Goal: Transaction & Acquisition: Obtain resource

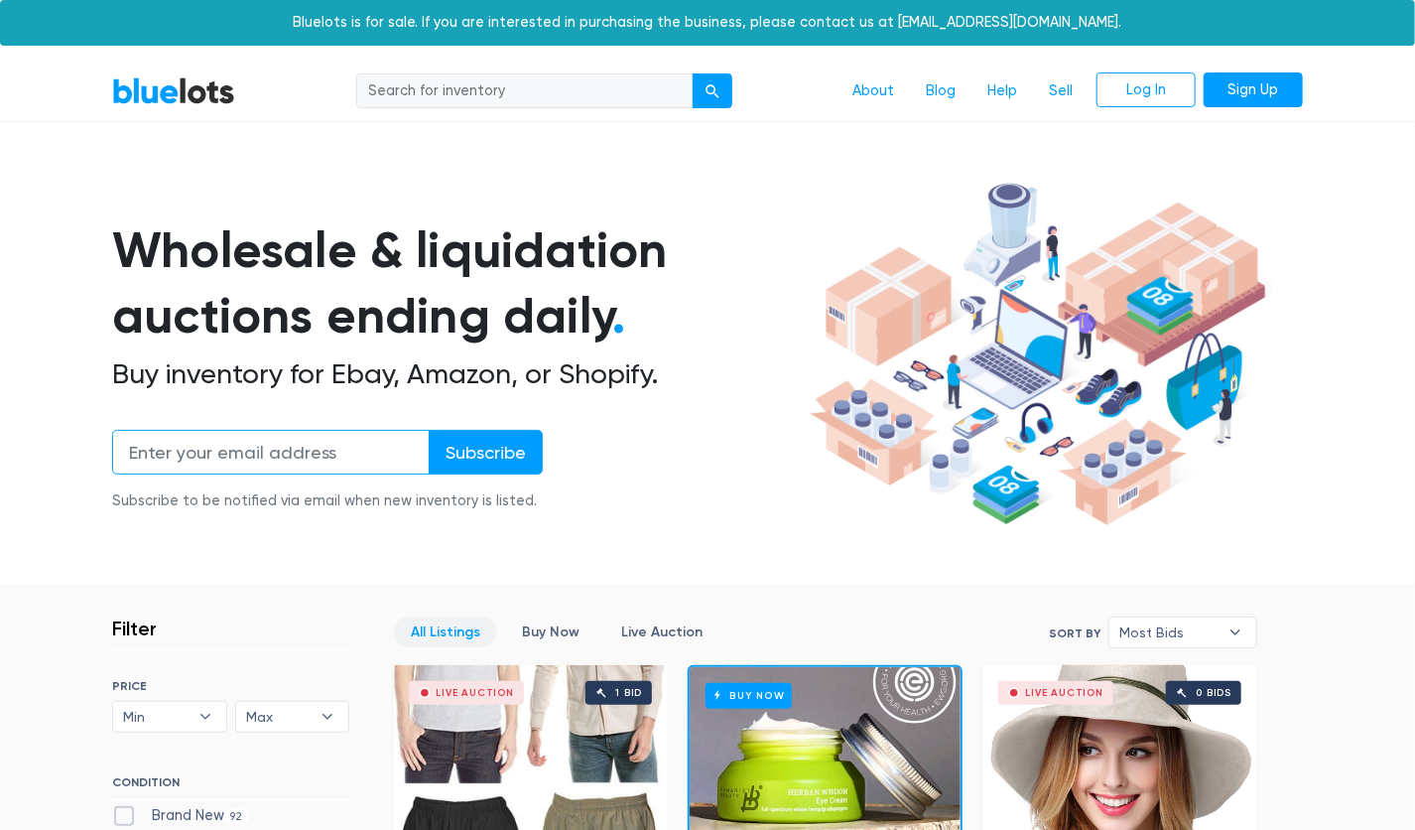
click at [391, 444] on input "email" at bounding box center [271, 452] width 318 height 45
type input "kay339@hotmail.com"
click at [468, 460] on input "Subscribe" at bounding box center [486, 452] width 114 height 45
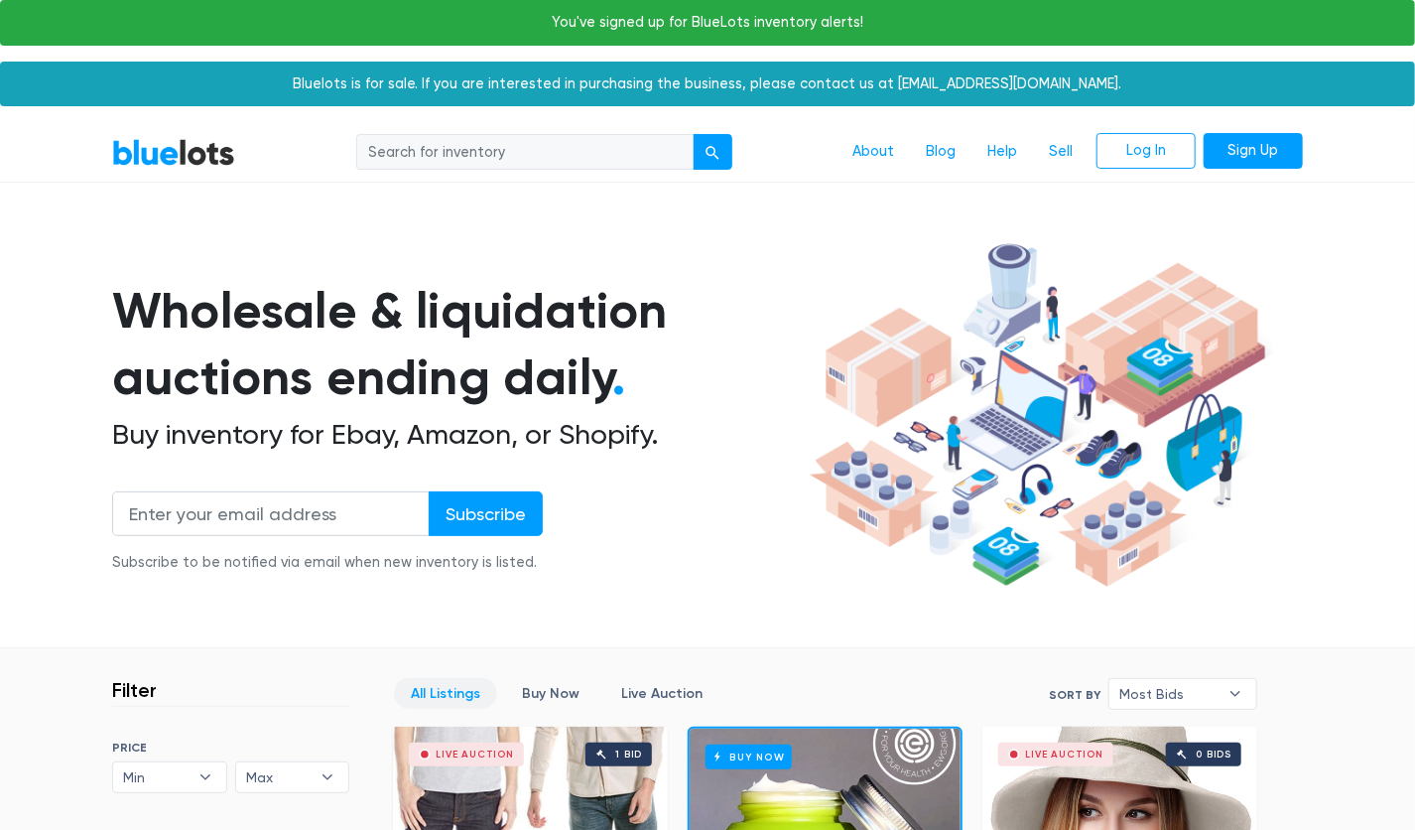
click at [508, 167] on input "search" at bounding box center [524, 152] width 337 height 36
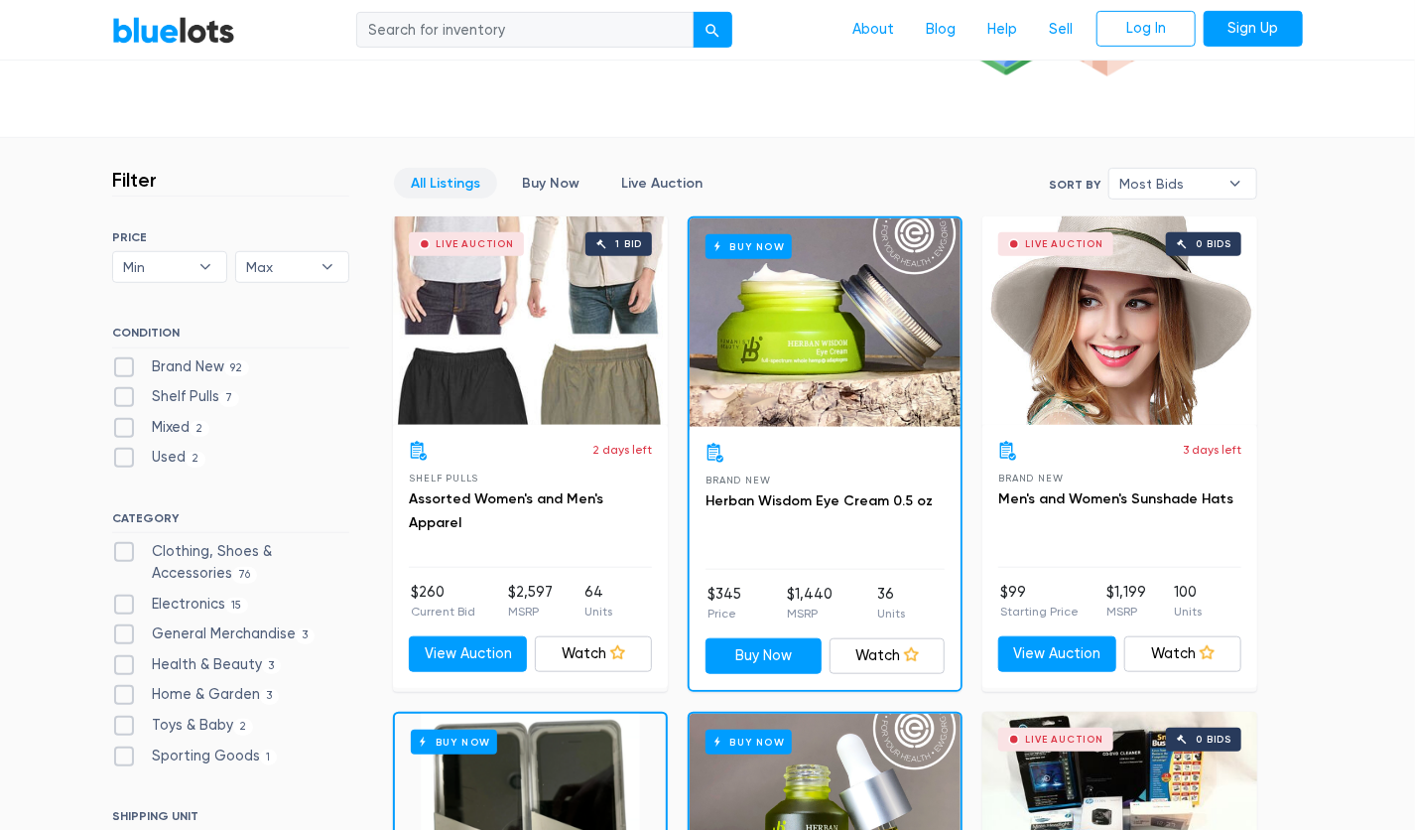
scroll to position [468, 0]
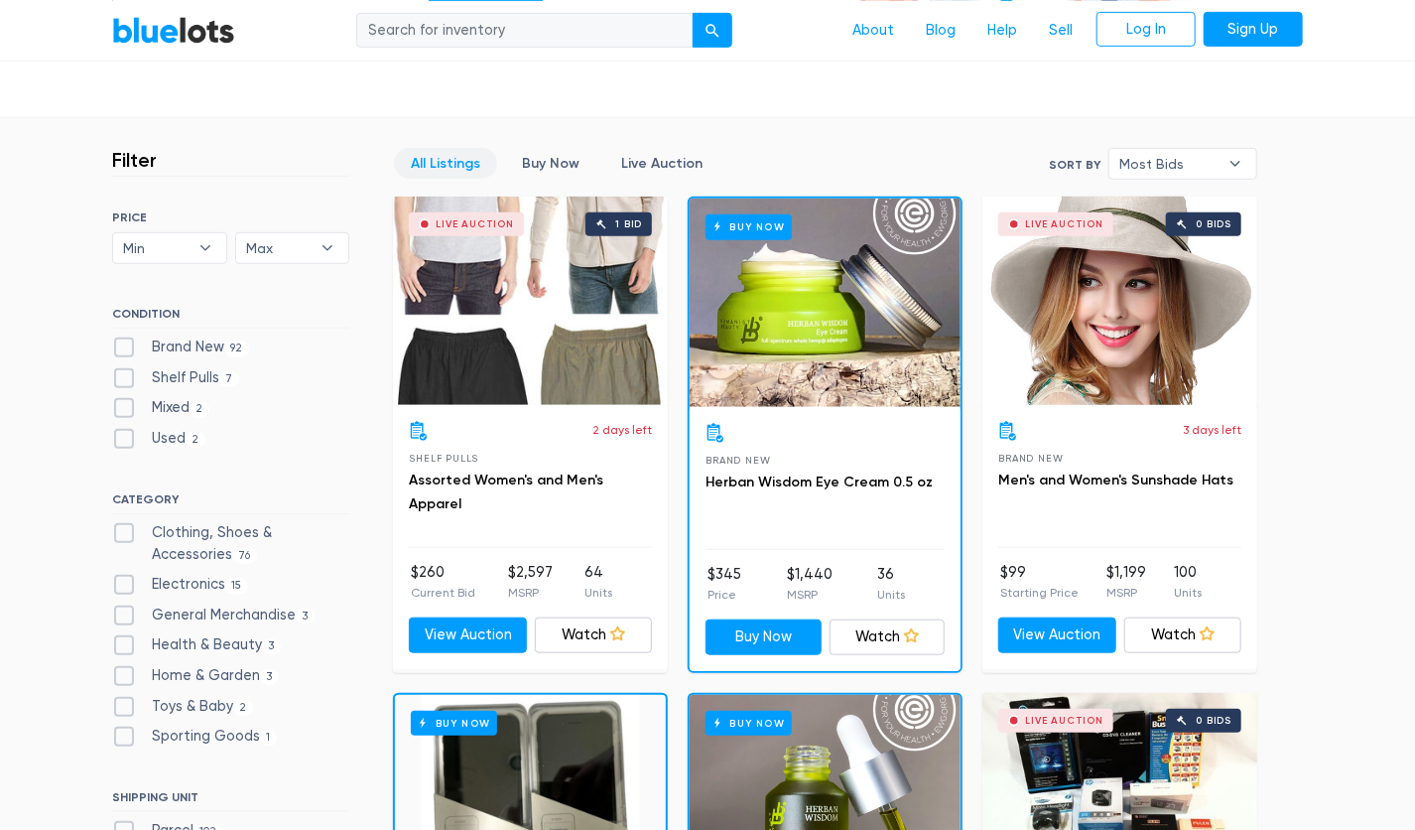
click at [122, 372] on label "Shelf Pulls 7" at bounding box center [175, 378] width 127 height 22
click at [122, 372] on Pulls"] "Shelf Pulls 7" at bounding box center [118, 373] width 13 height 13
checkbox Pulls"] "true"
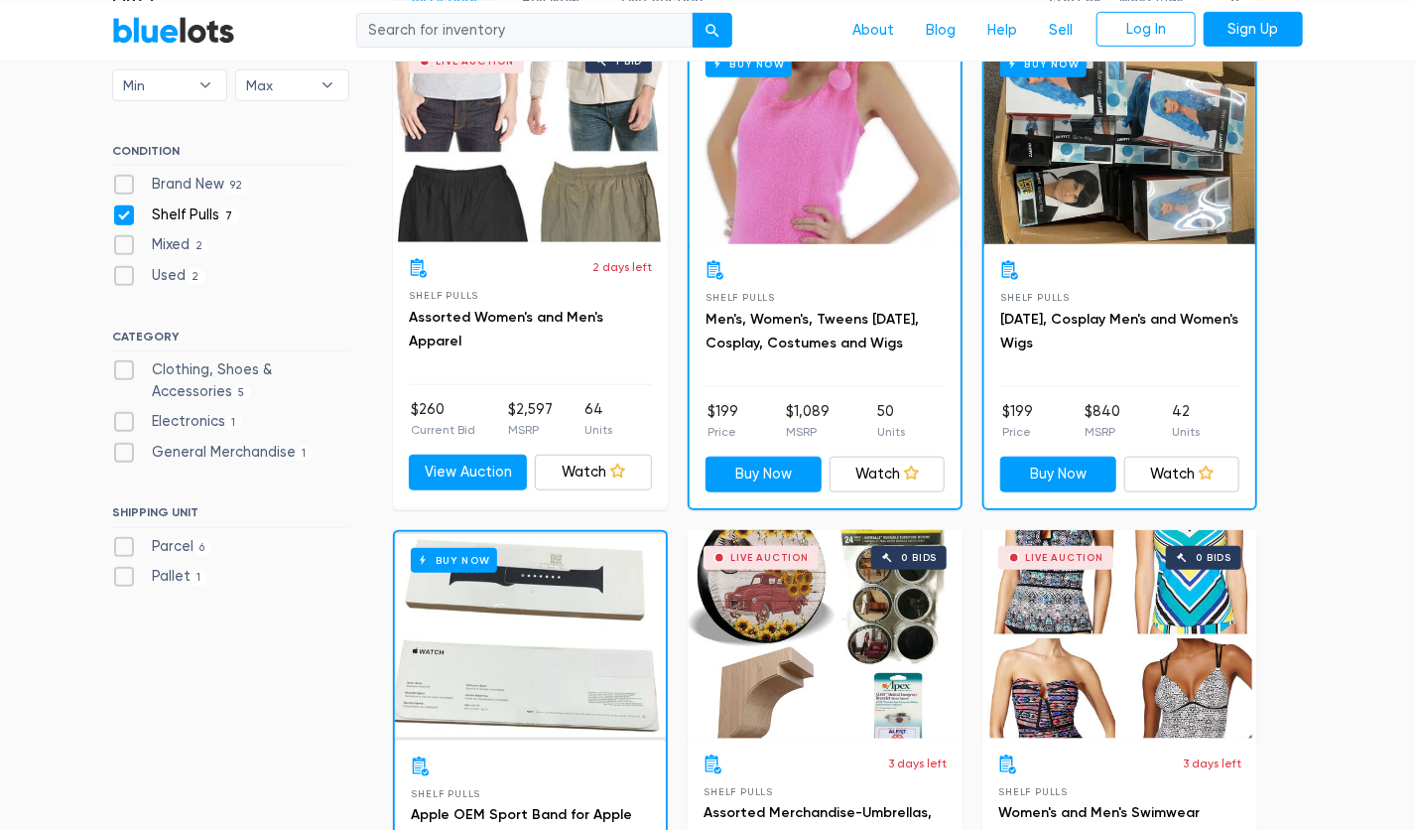
scroll to position [595, 0]
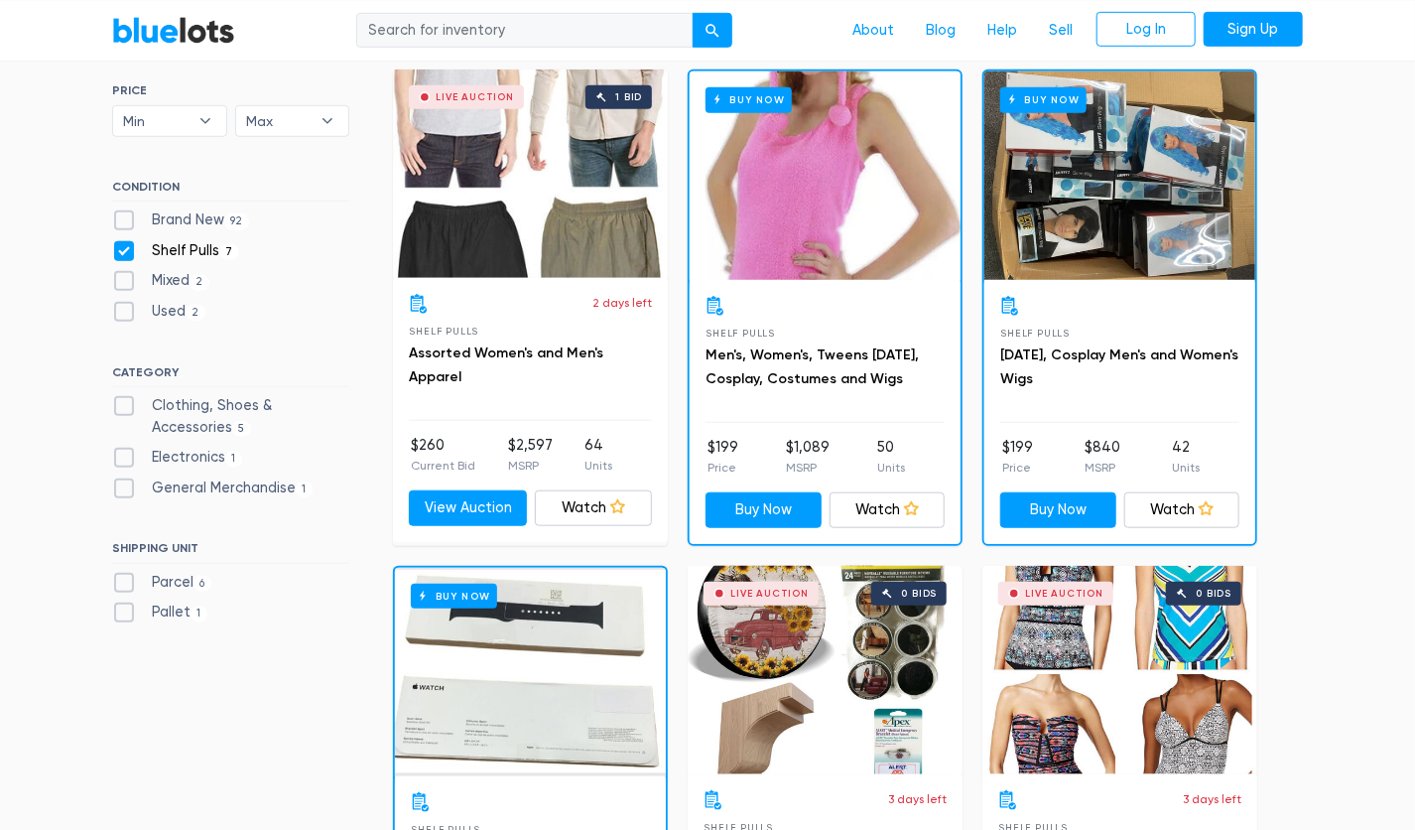
click at [137, 454] on label "Electronics 1" at bounding box center [177, 458] width 130 height 22
click at [125, 454] on input "Electronics 1" at bounding box center [118, 453] width 13 height 13
checkbox input "true"
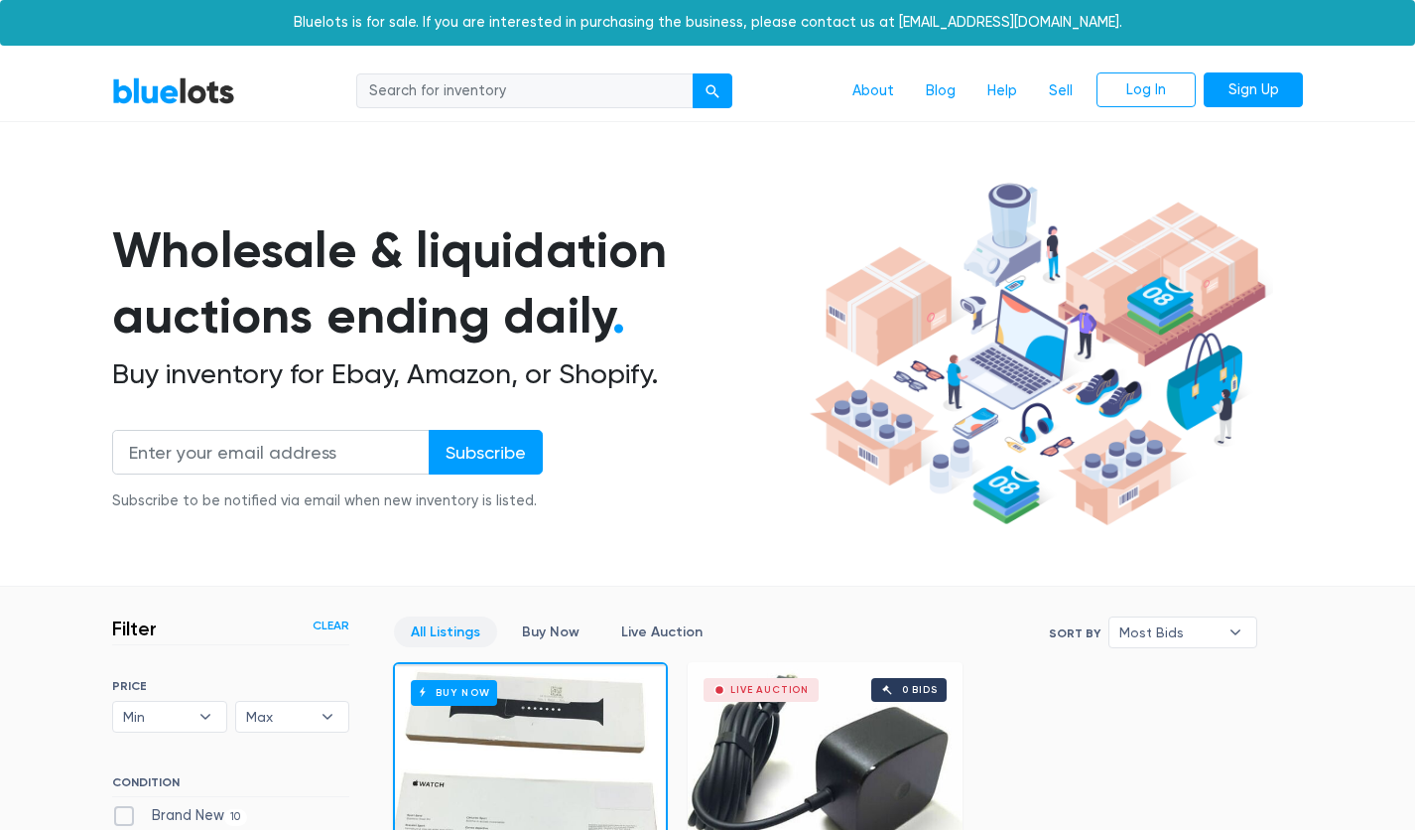
scroll to position [534, 0]
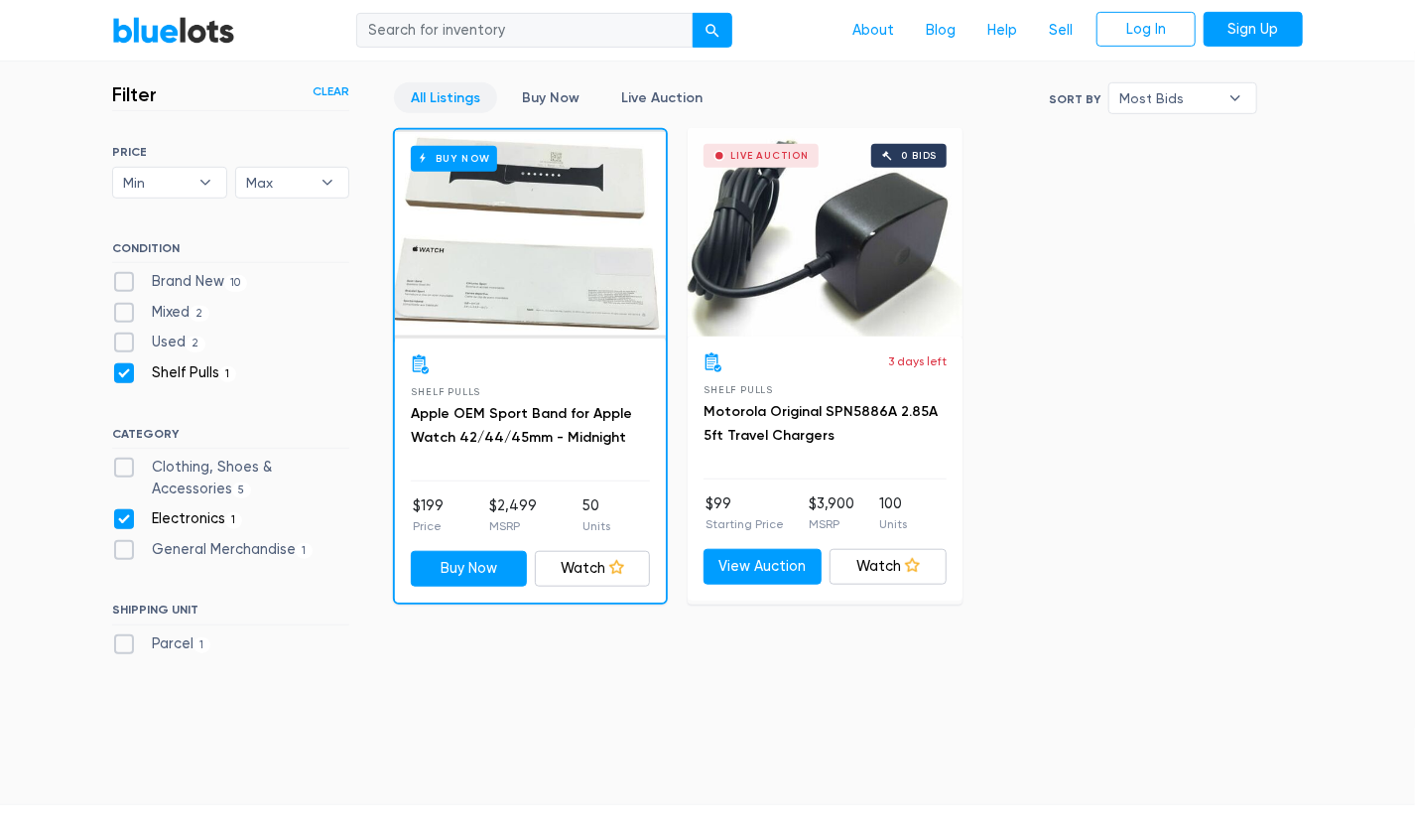
click at [126, 372] on label "Shelf Pulls 1" at bounding box center [174, 373] width 124 height 22
click at [125, 372] on Pulls"] "Shelf Pulls 1" at bounding box center [118, 368] width 13 height 13
checkbox Pulls"] "false"
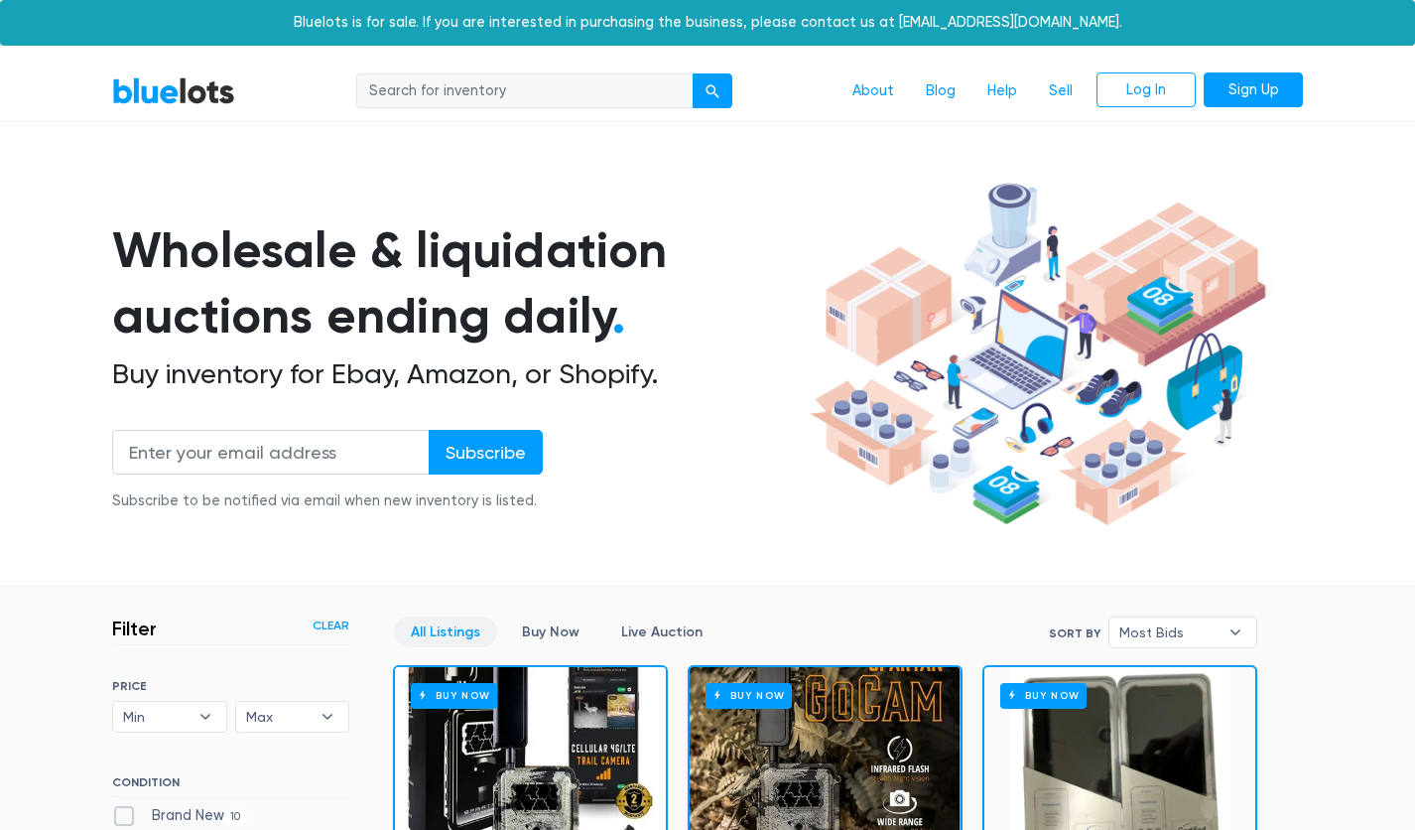
scroll to position [534, 0]
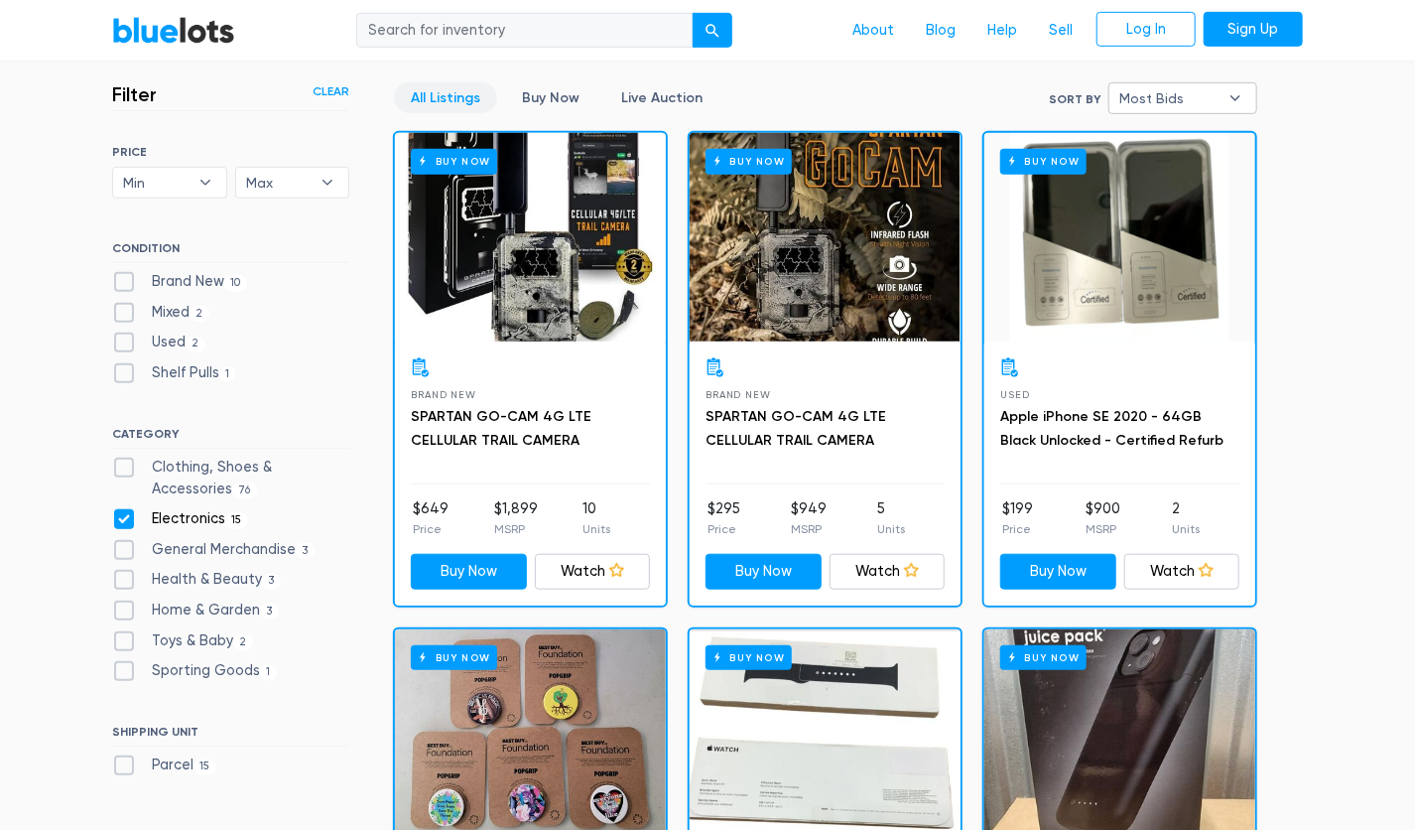
click at [1164, 91] on span "Most Bids" at bounding box center [1168, 98] width 99 height 30
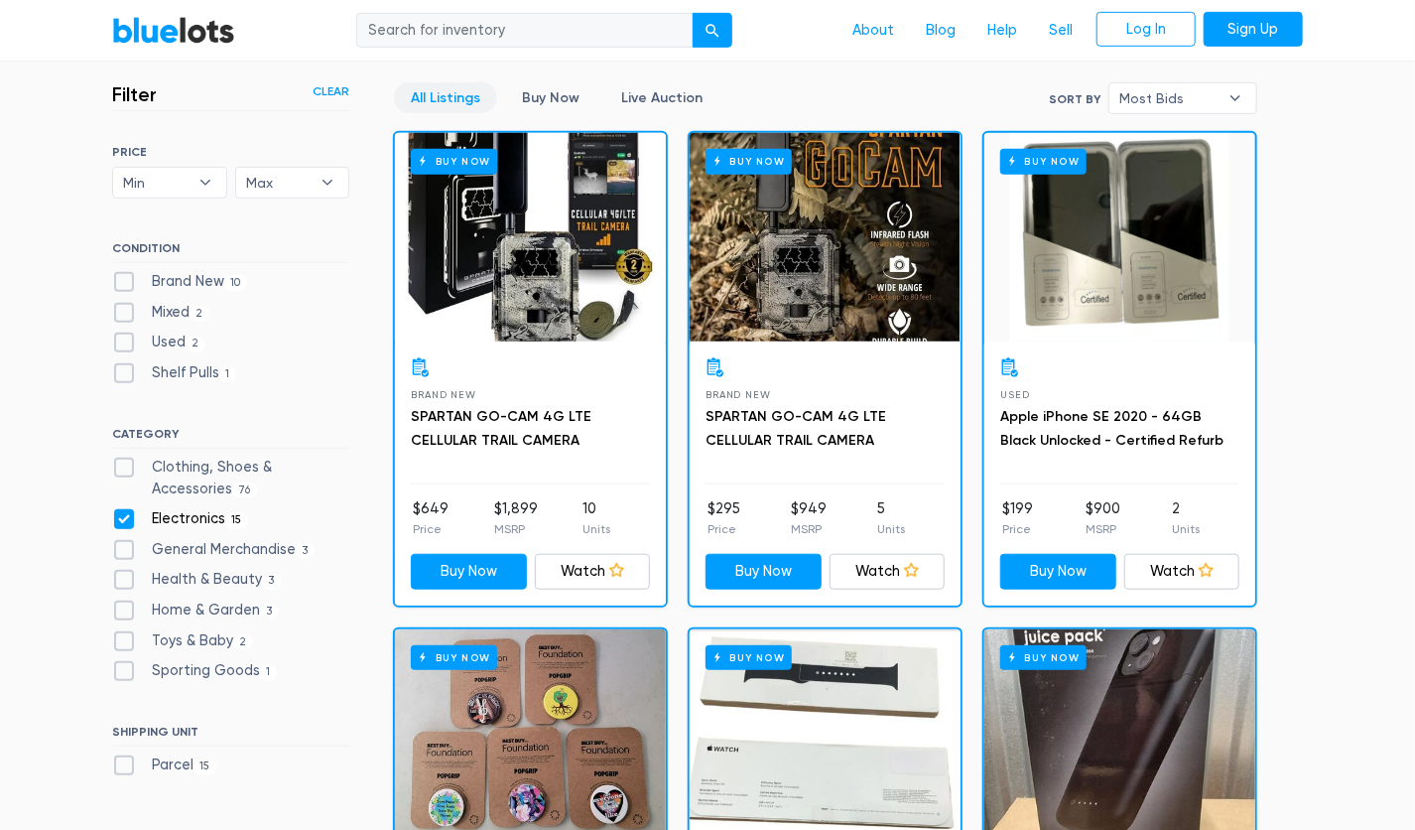
click at [180, 328] on div "Mixed 2" at bounding box center [230, 317] width 237 height 30
click at [160, 306] on label "Mixed 2" at bounding box center [160, 313] width 97 height 22
click at [125, 306] on input "Mixed 2" at bounding box center [118, 308] width 13 height 13
checkbox input "true"
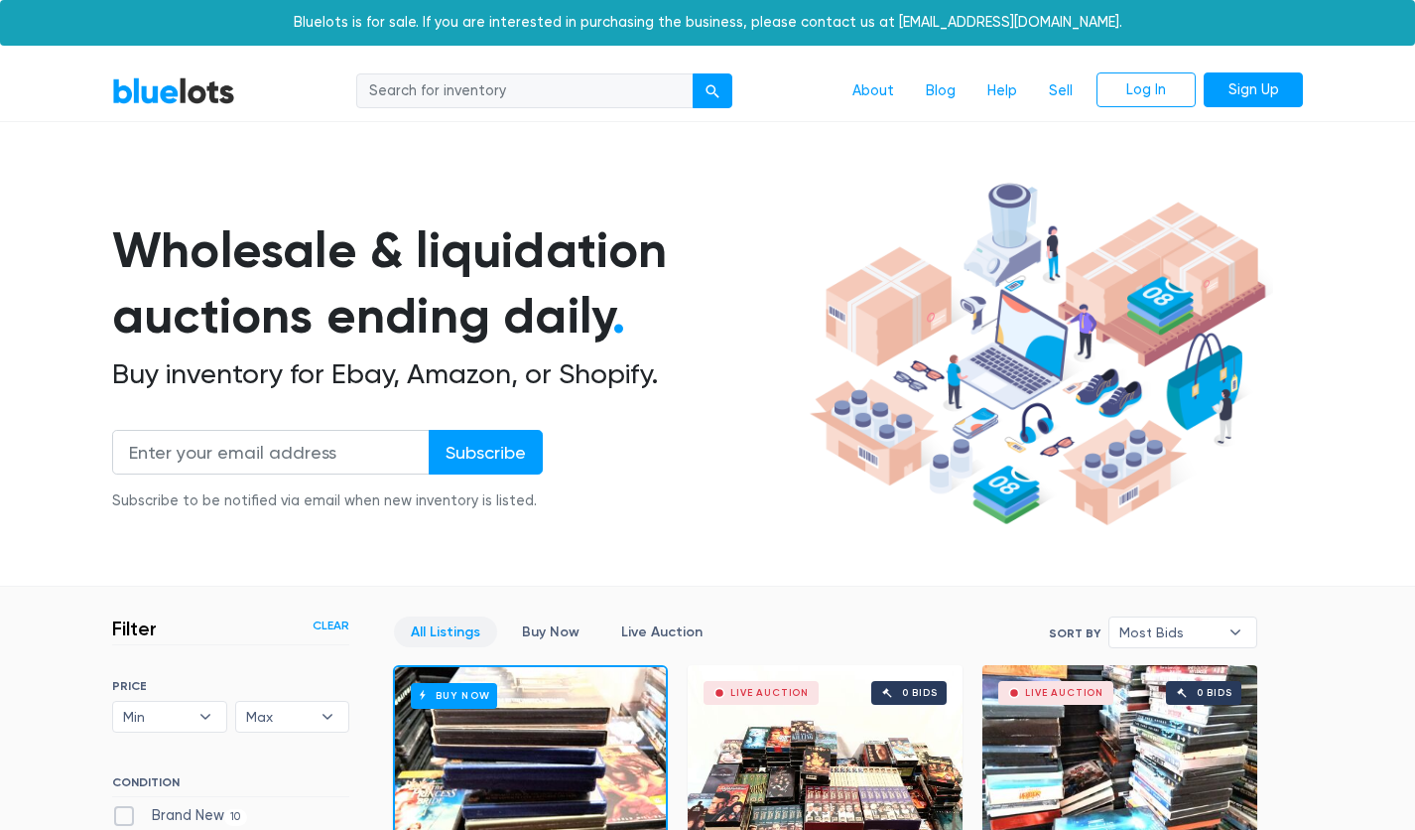
scroll to position [534, 0]
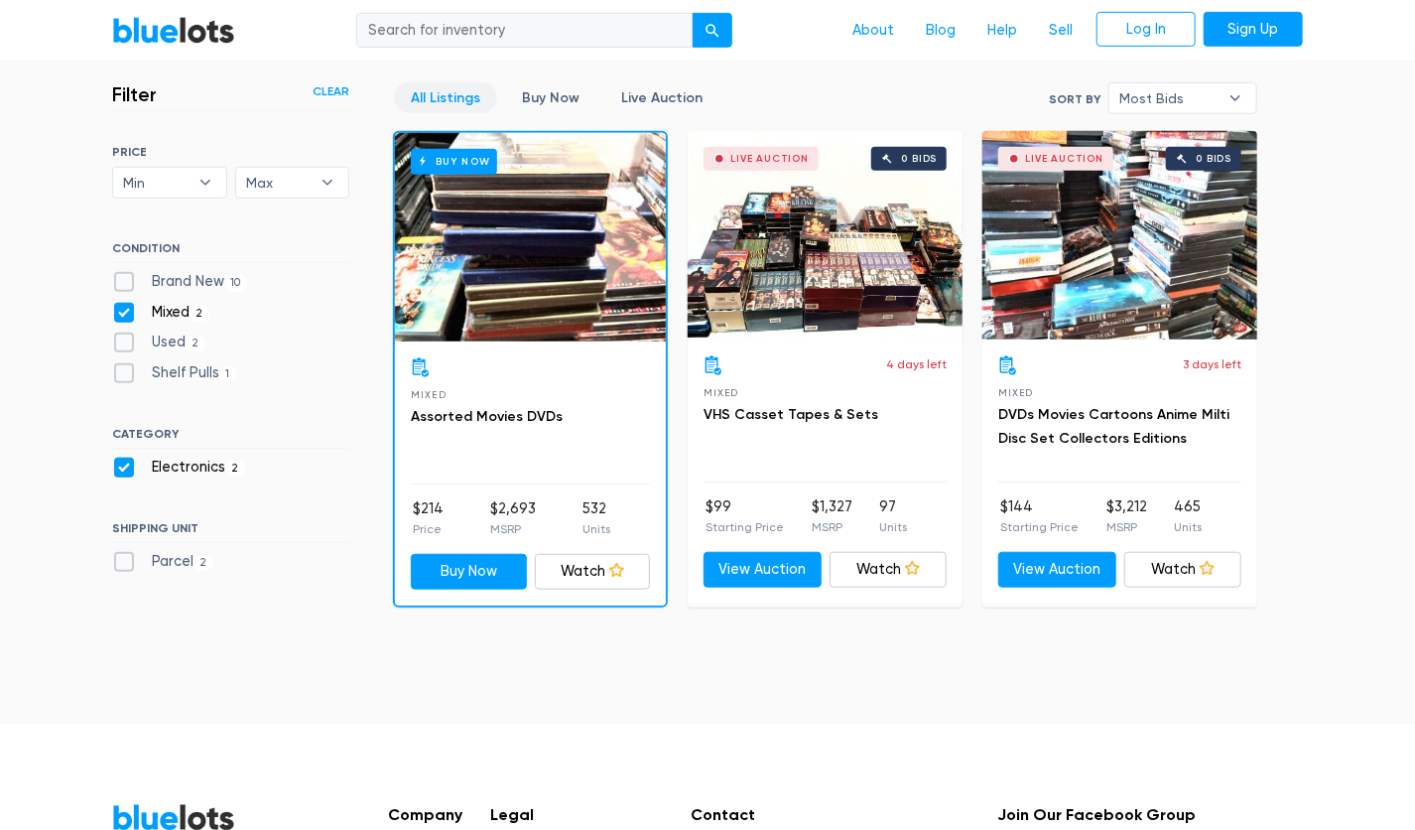
click at [126, 274] on label "Brand New 10" at bounding box center [179, 282] width 135 height 22
click at [125, 274] on New"] "Brand New 10" at bounding box center [118, 277] width 13 height 13
checkbox New"] "true"
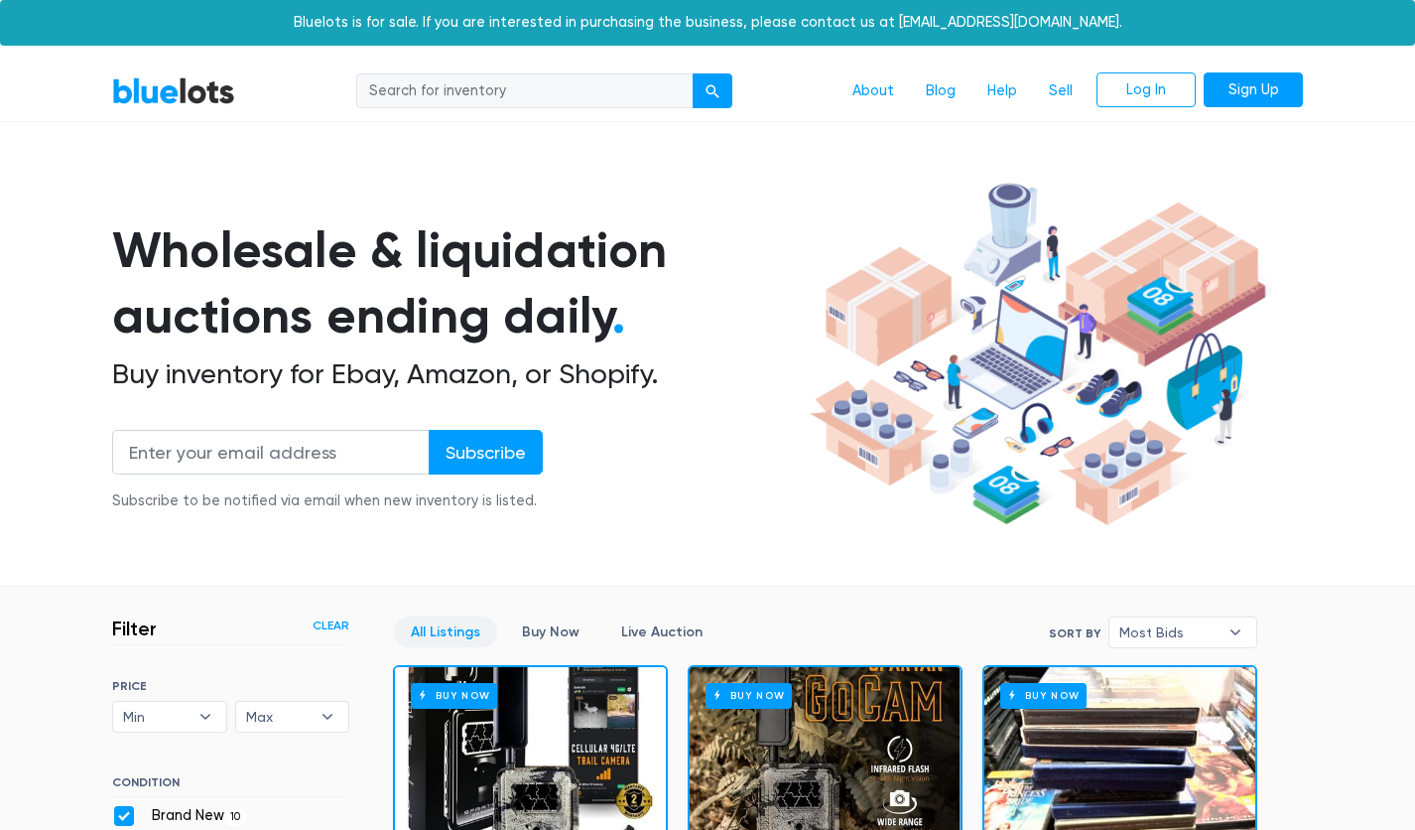
scroll to position [534, 0]
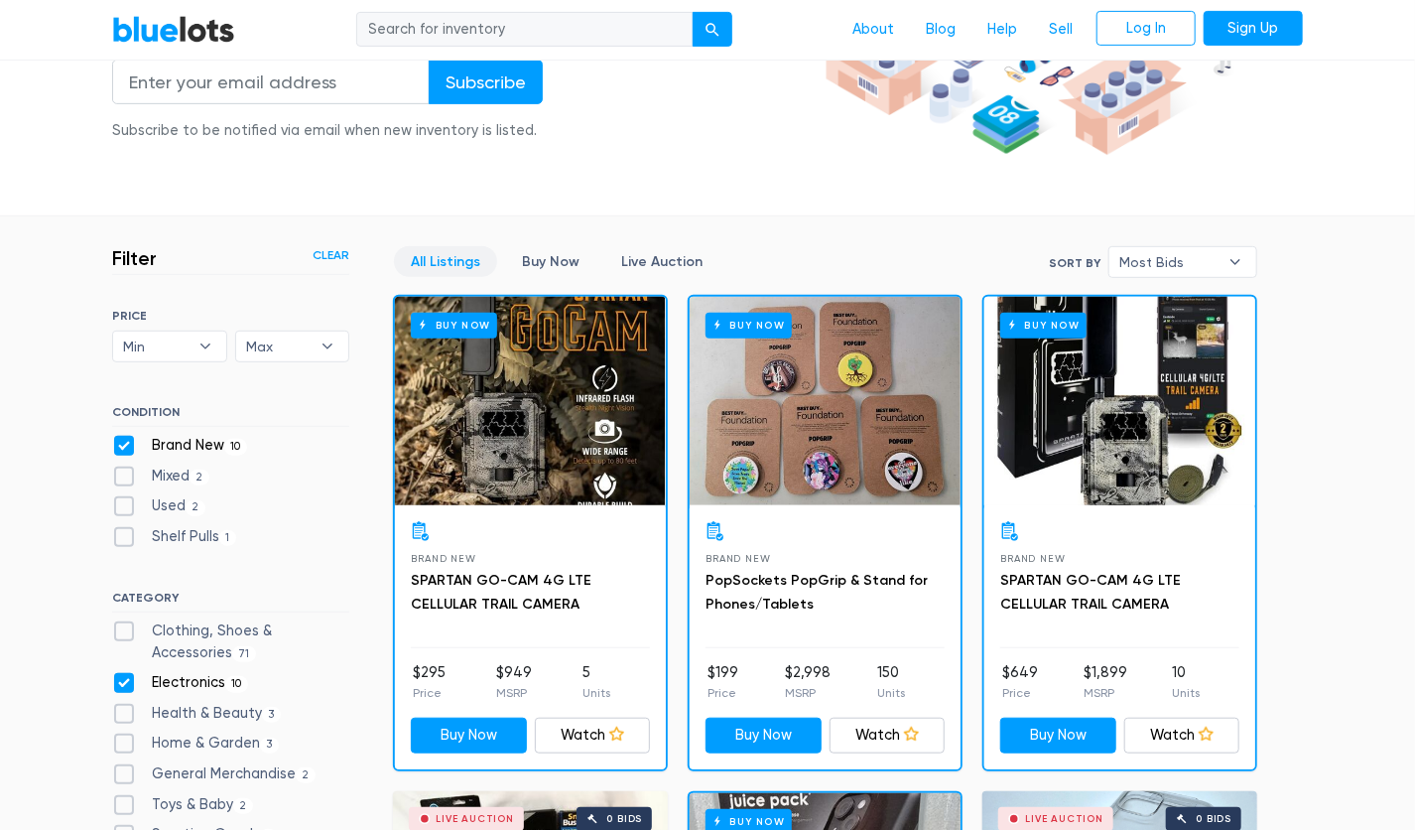
scroll to position [661, 0]
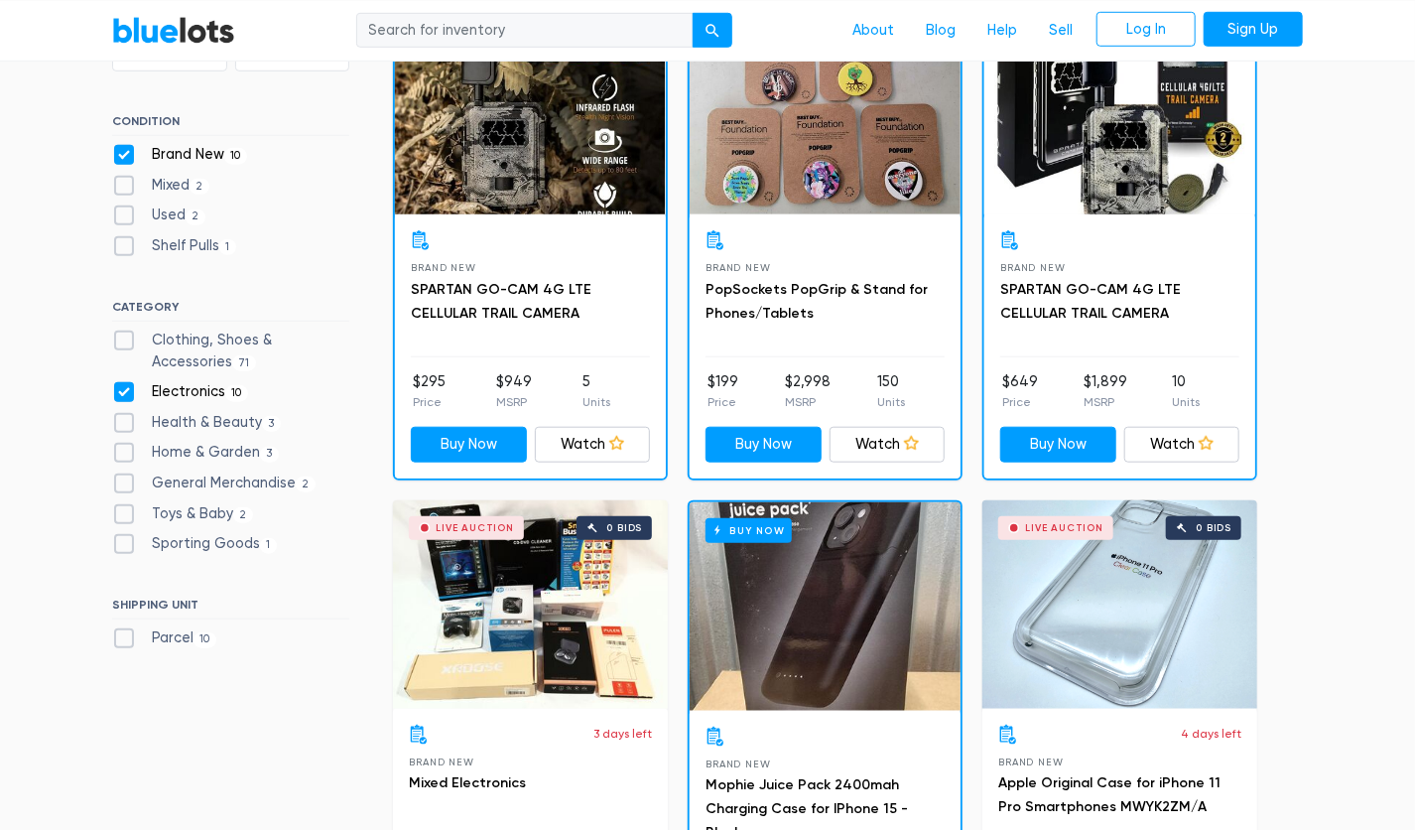
click at [121, 394] on label "Electronics 10" at bounding box center [180, 392] width 136 height 22
click at [121, 394] on input "Electronics 10" at bounding box center [118, 387] width 13 height 13
checkbox input "false"
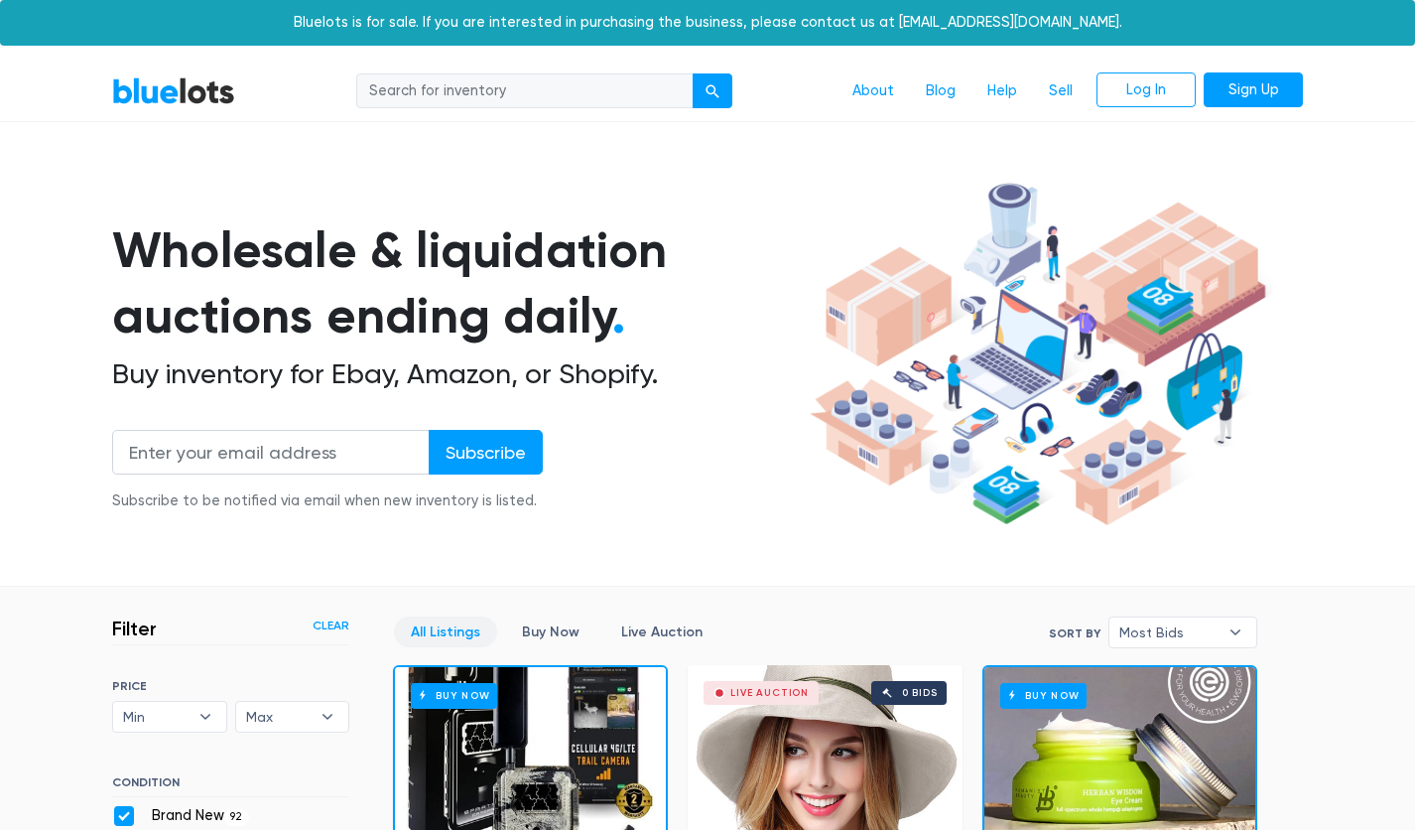
scroll to position [534, 0]
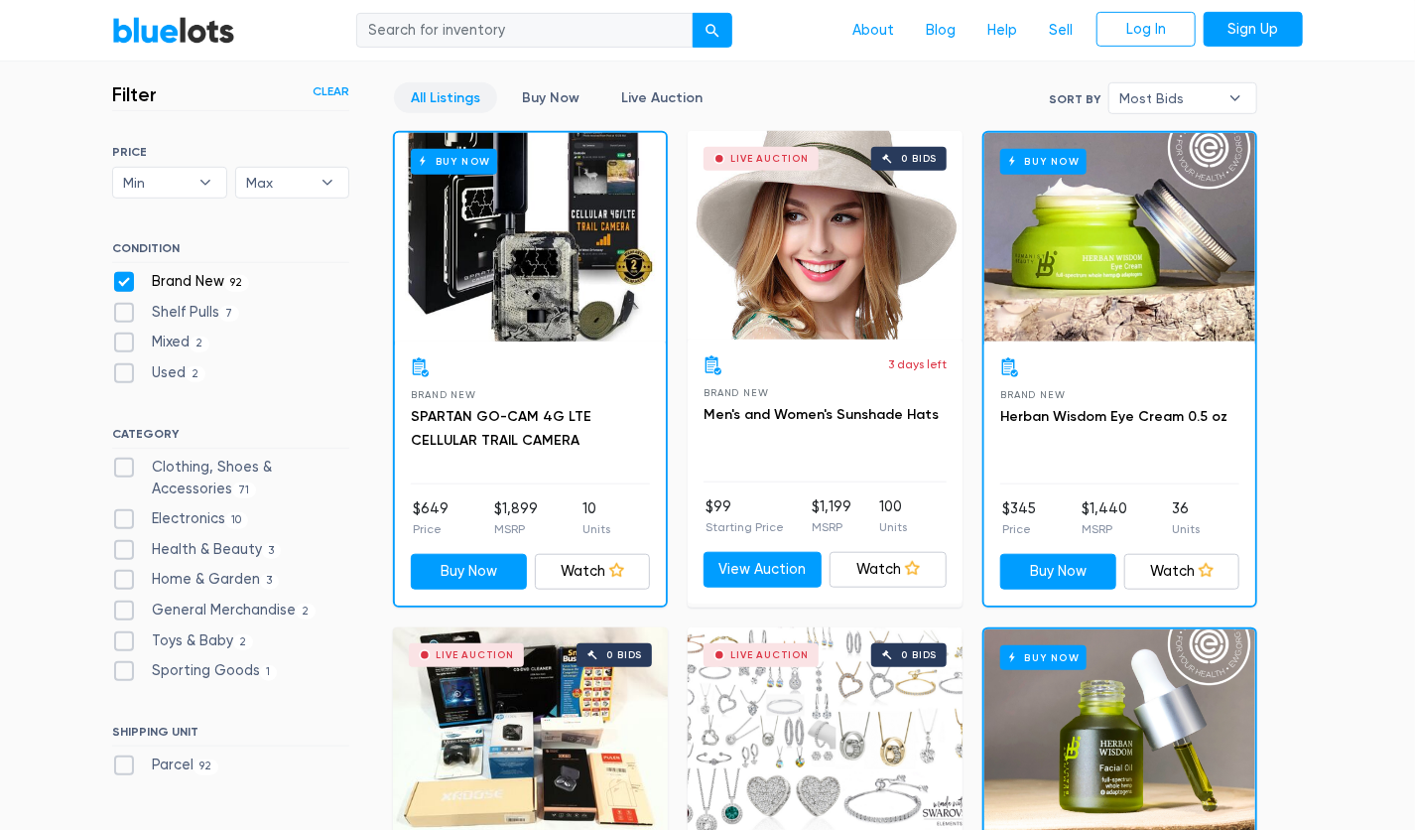
click at [121, 579] on label "Home & Garden 3" at bounding box center [195, 580] width 167 height 22
click at [121, 579] on Garden"] "Home & Garden 3" at bounding box center [118, 575] width 13 height 13
checkbox Garden"] "true"
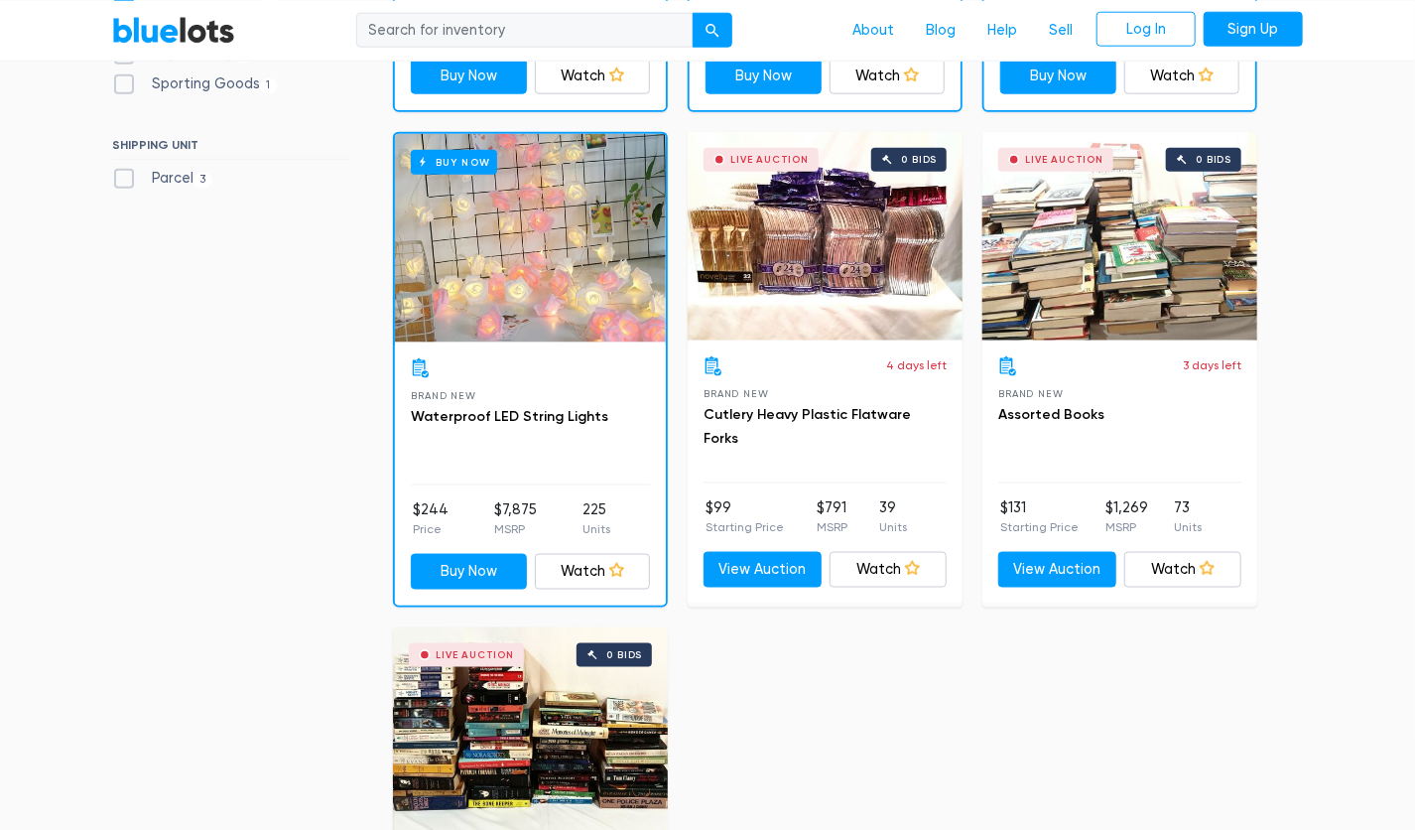
scroll to position [1064, 0]
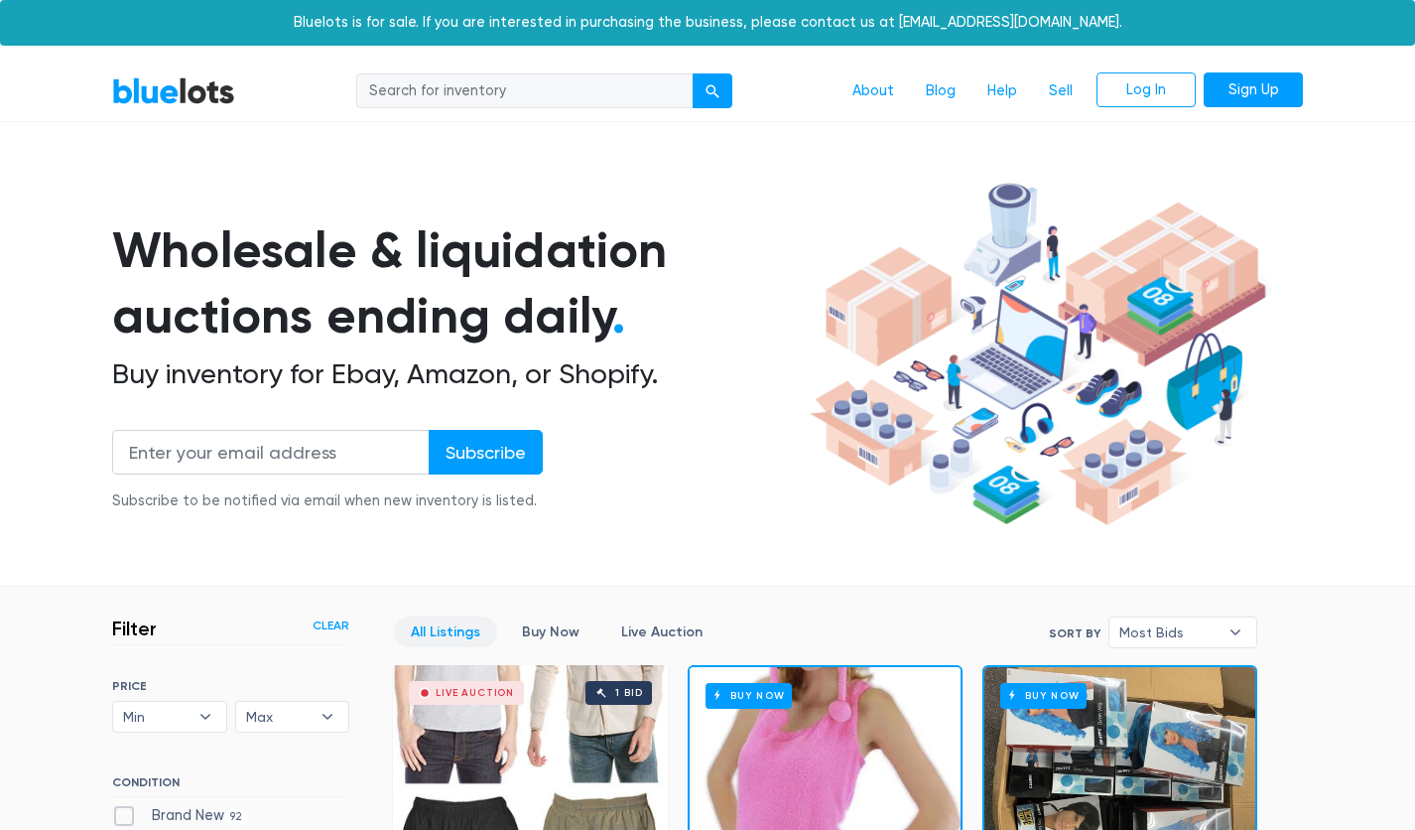
scroll to position [595, 0]
